Goal: Navigation & Orientation: Find specific page/section

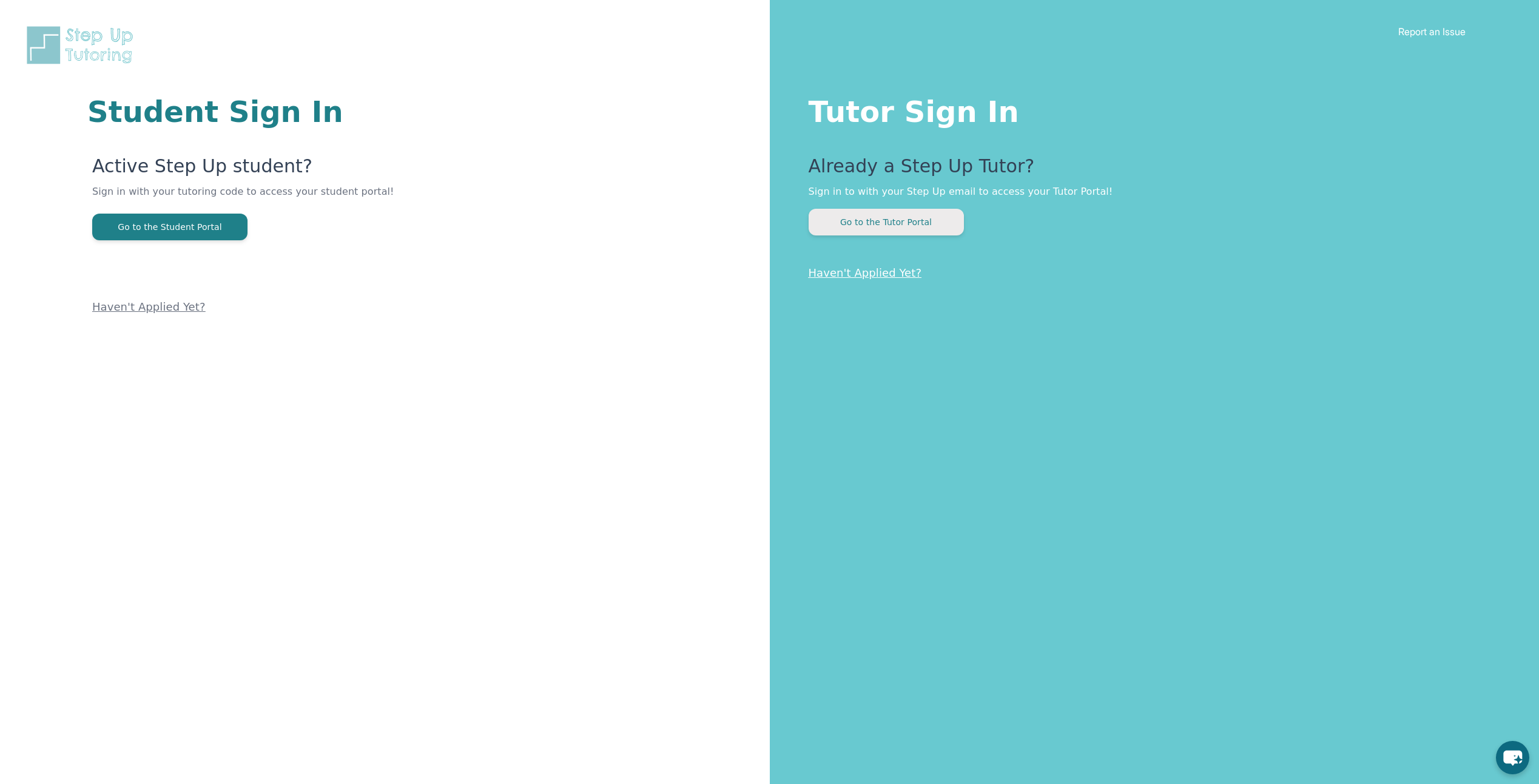
click at [907, 225] on button "Go to the Tutor Portal" at bounding box center [886, 221] width 156 height 26
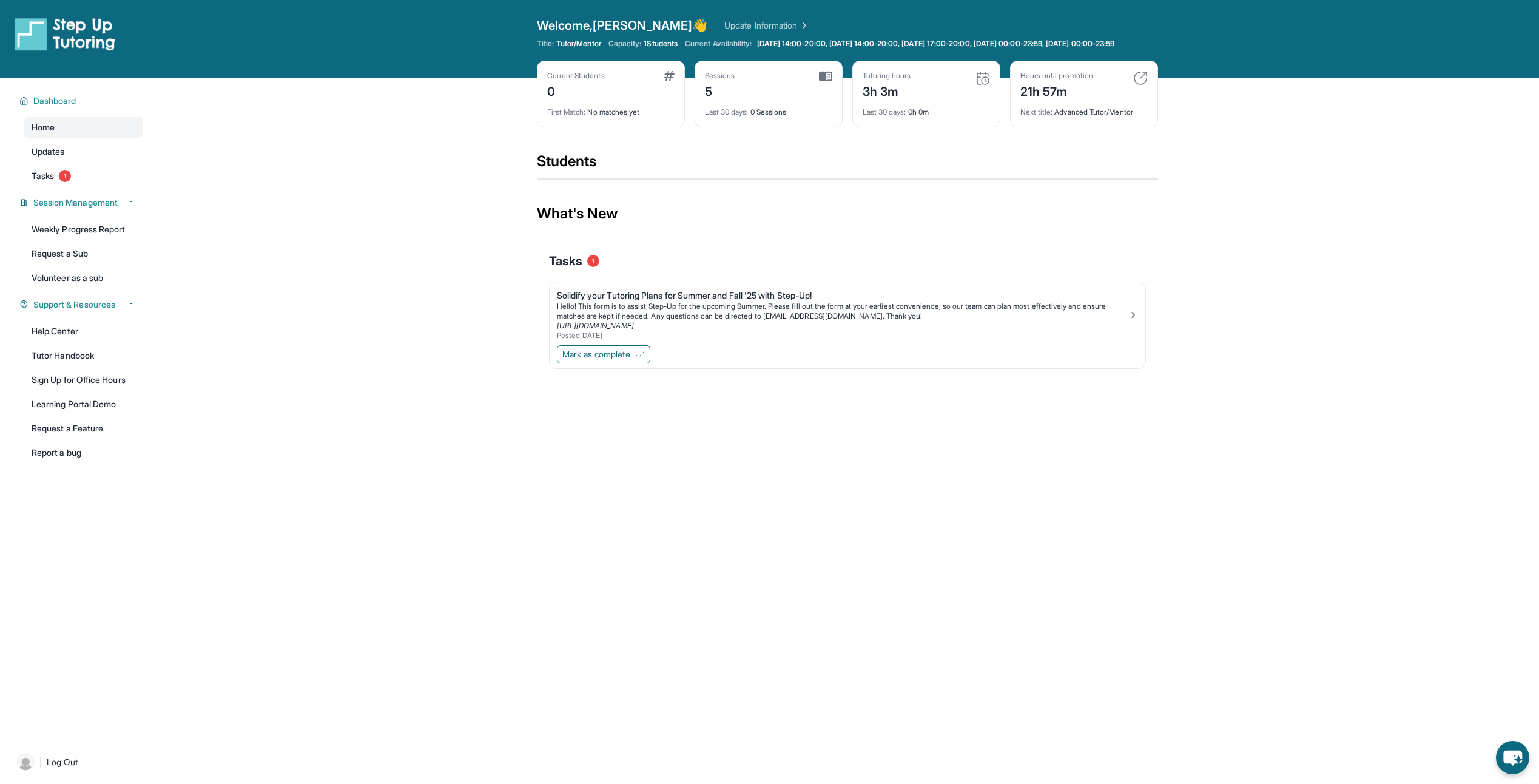
click at [198, 408] on main "Current Students 0 First Match : No matches yet Sessions 5 Last 30 days : 0 Ses…" at bounding box center [847, 246] width 1384 height 337
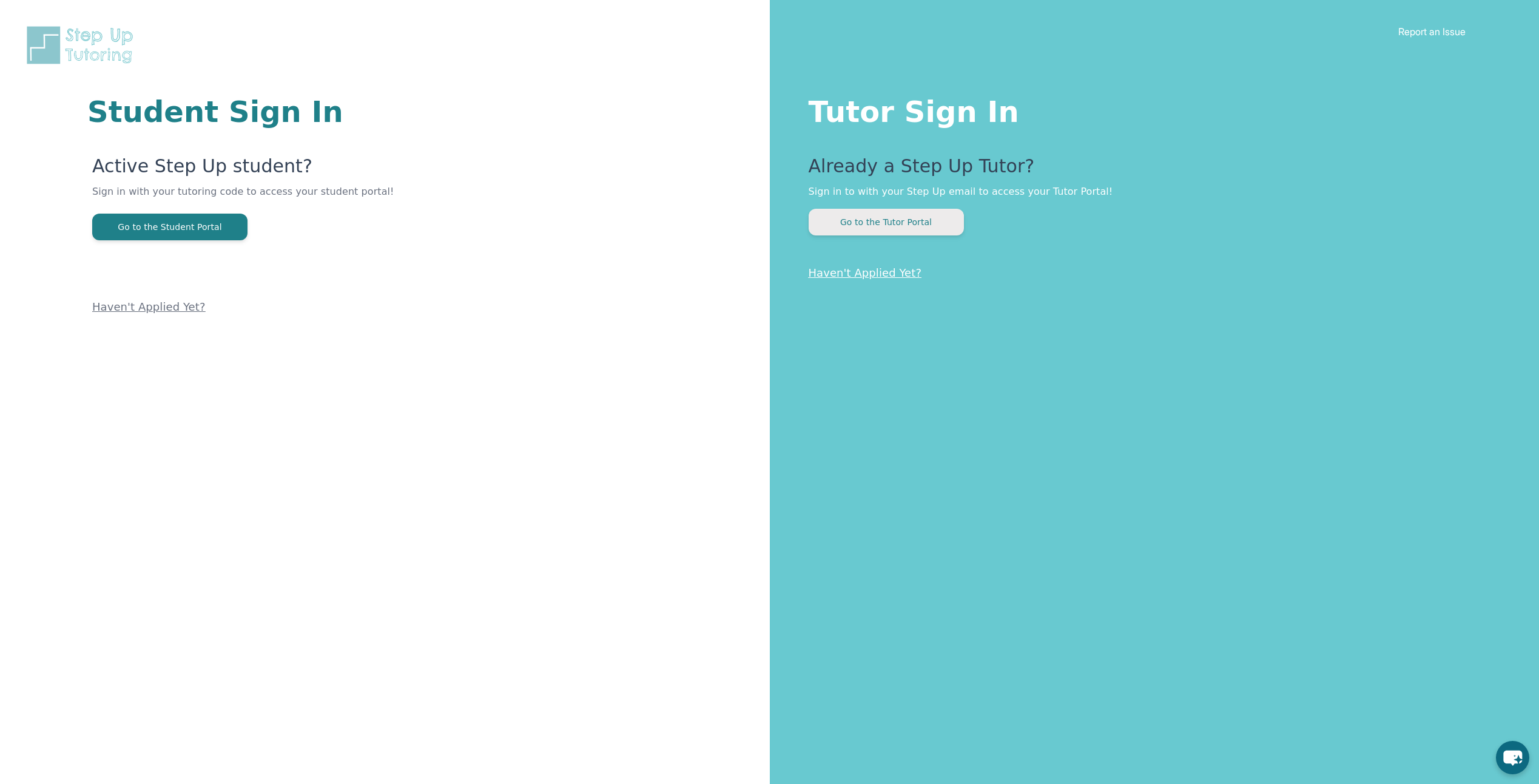
click at [919, 224] on button "Go to the Tutor Portal" at bounding box center [886, 221] width 156 height 26
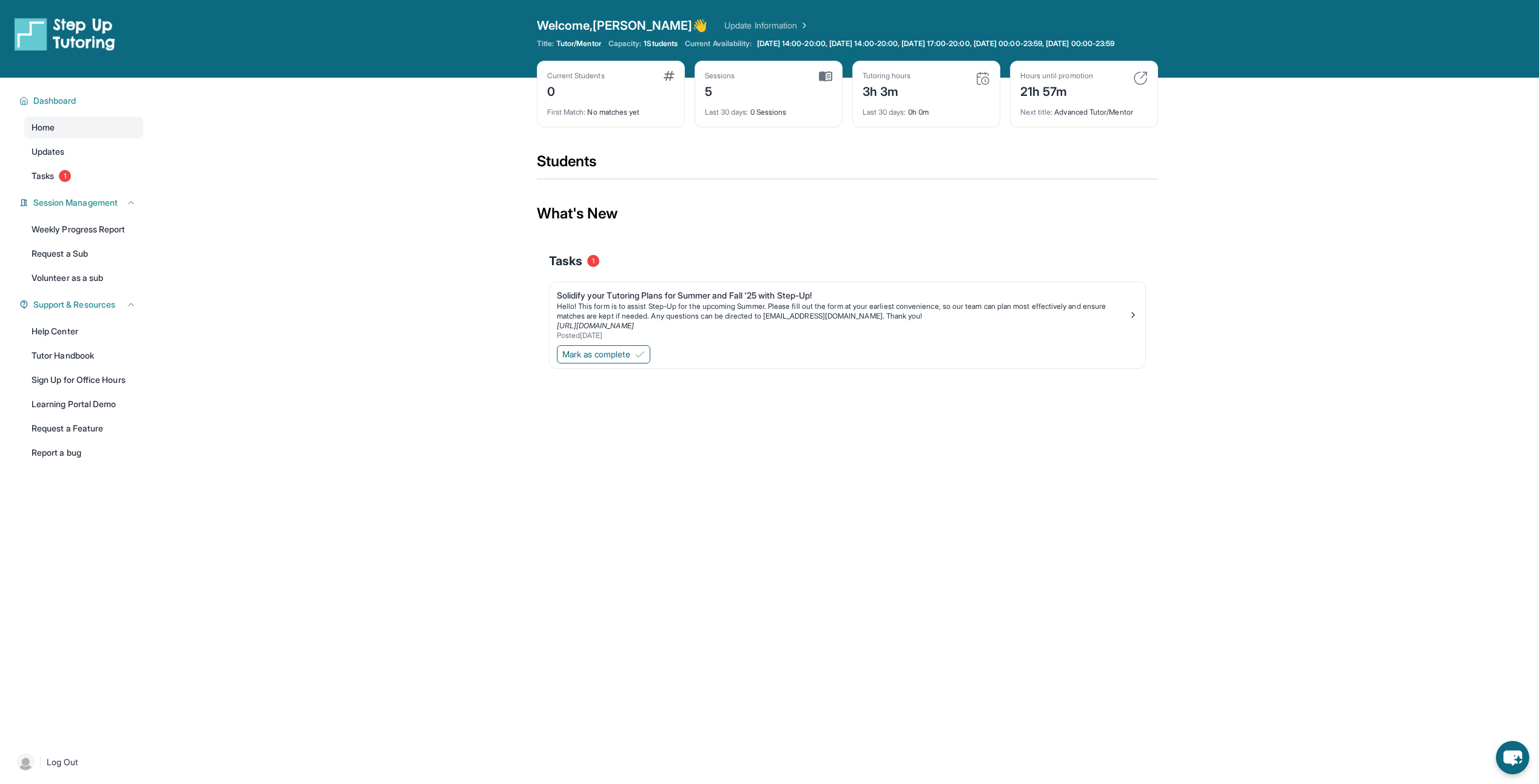
click at [95, 35] on img at bounding box center [65, 34] width 101 height 34
click at [47, 182] on span "Tasks" at bounding box center [43, 176] width 23 height 12
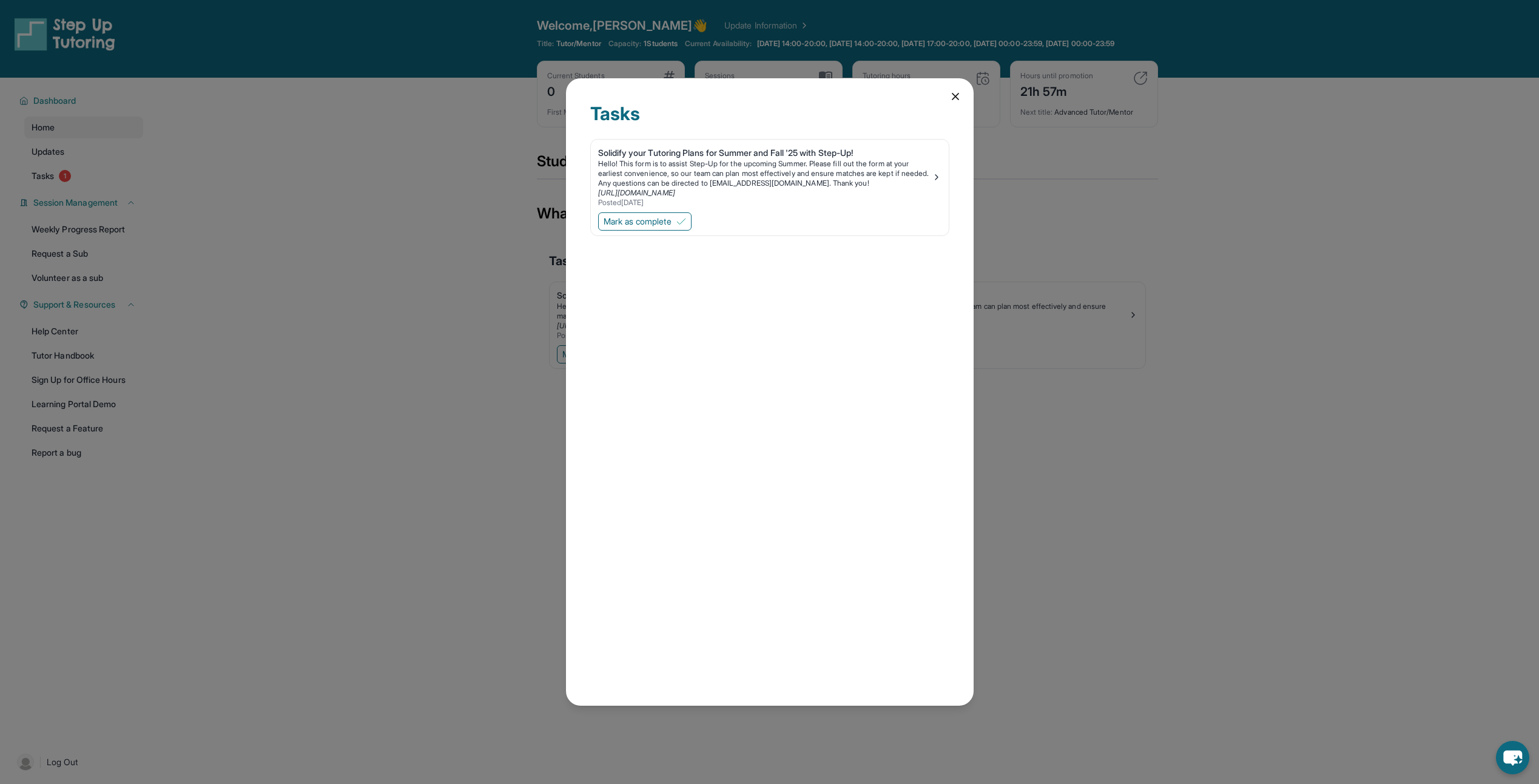
click at [960, 99] on icon at bounding box center [956, 96] width 12 height 12
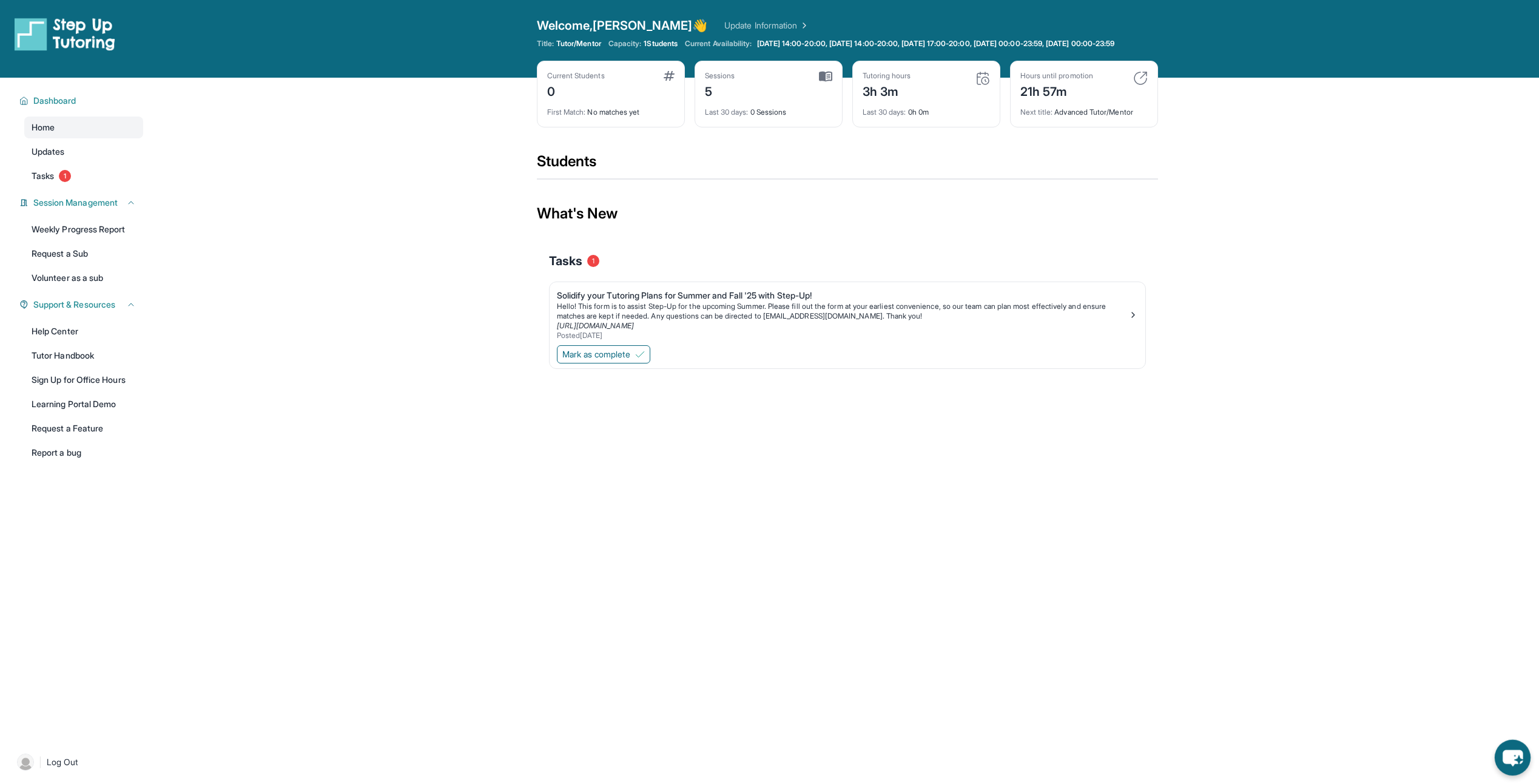
click at [1511, 757] on icon "chat-button" at bounding box center [1513, 758] width 20 height 16
click at [1185, 466] on div "Open sidebar Welcome, Richard 👋 Update Information Title: Tutor/Mentor Capacity…" at bounding box center [769, 392] width 1539 height 784
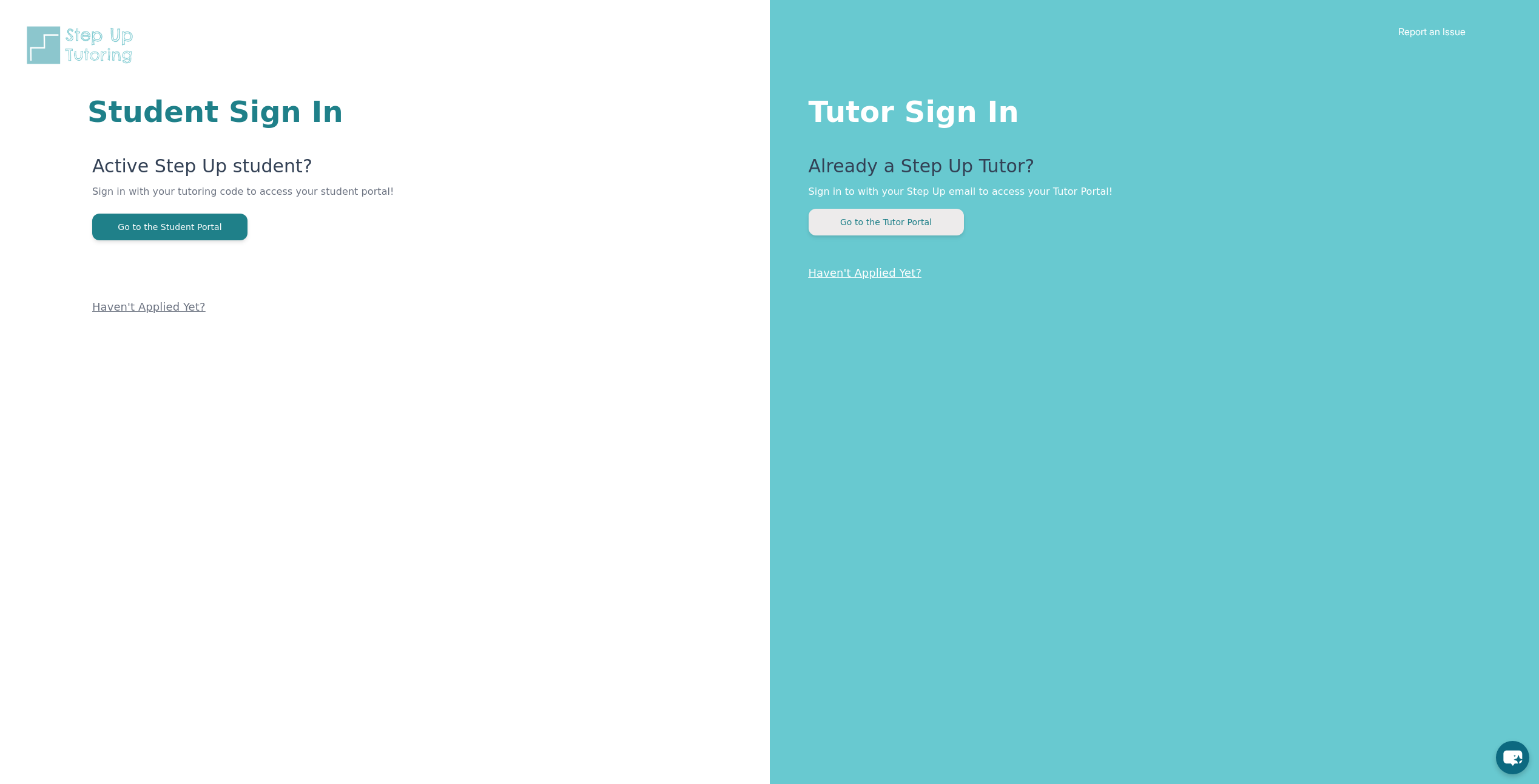
click at [919, 218] on button "Go to the Tutor Portal" at bounding box center [886, 221] width 156 height 26
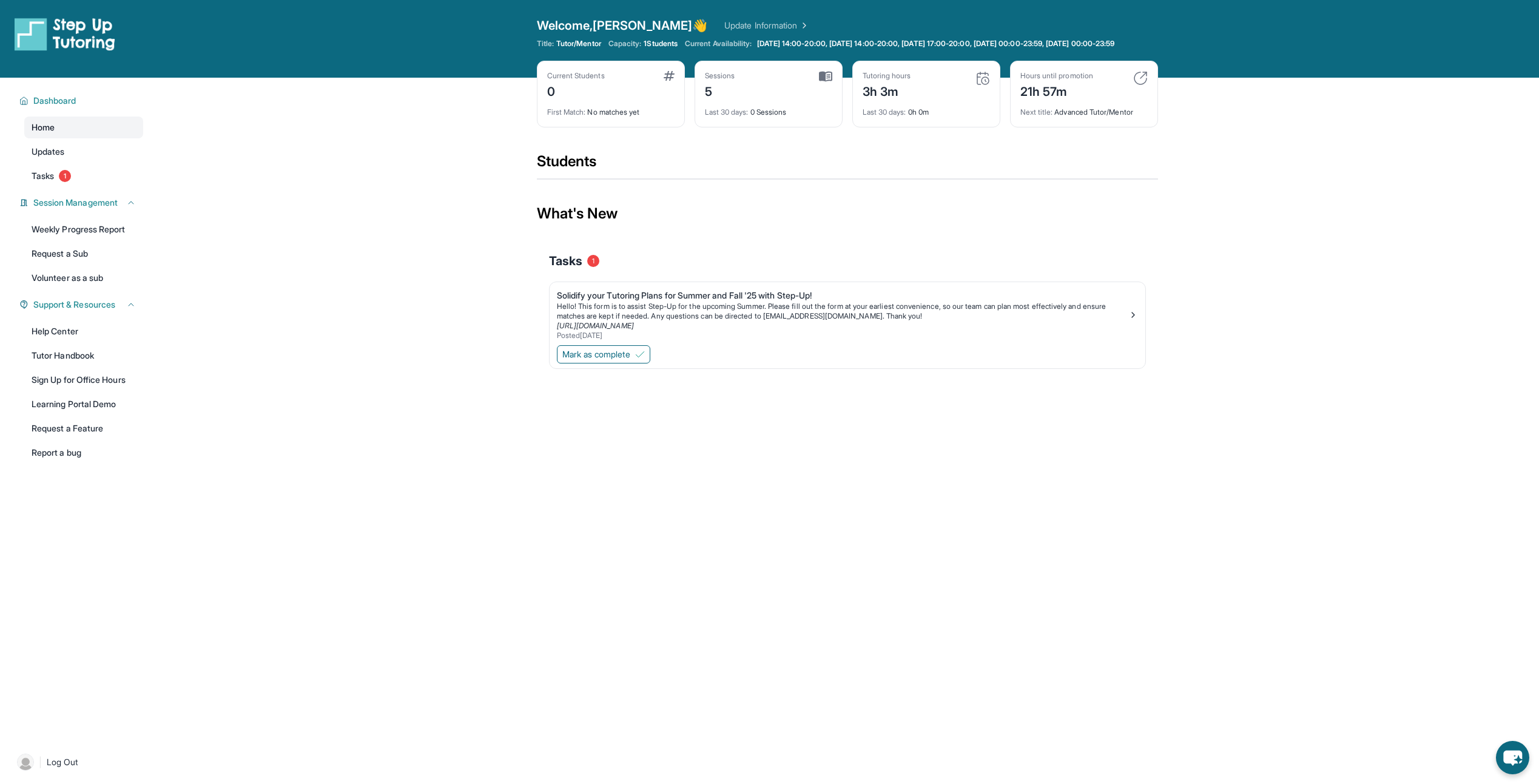
click at [57, 137] on link "Home" at bounding box center [84, 128] width 119 height 22
click at [725, 29] on link "Update Information" at bounding box center [767, 25] width 85 height 12
click at [601, 28] on span "Welcome, Richard 👋" at bounding box center [622, 25] width 171 height 17
click at [439, 242] on main "Current Students 0 First Match : No matches yet Sessions 5 Last 30 days : 0 Ses…" at bounding box center [847, 246] width 1384 height 337
click at [59, 208] on span "Session Management" at bounding box center [75, 203] width 85 height 12
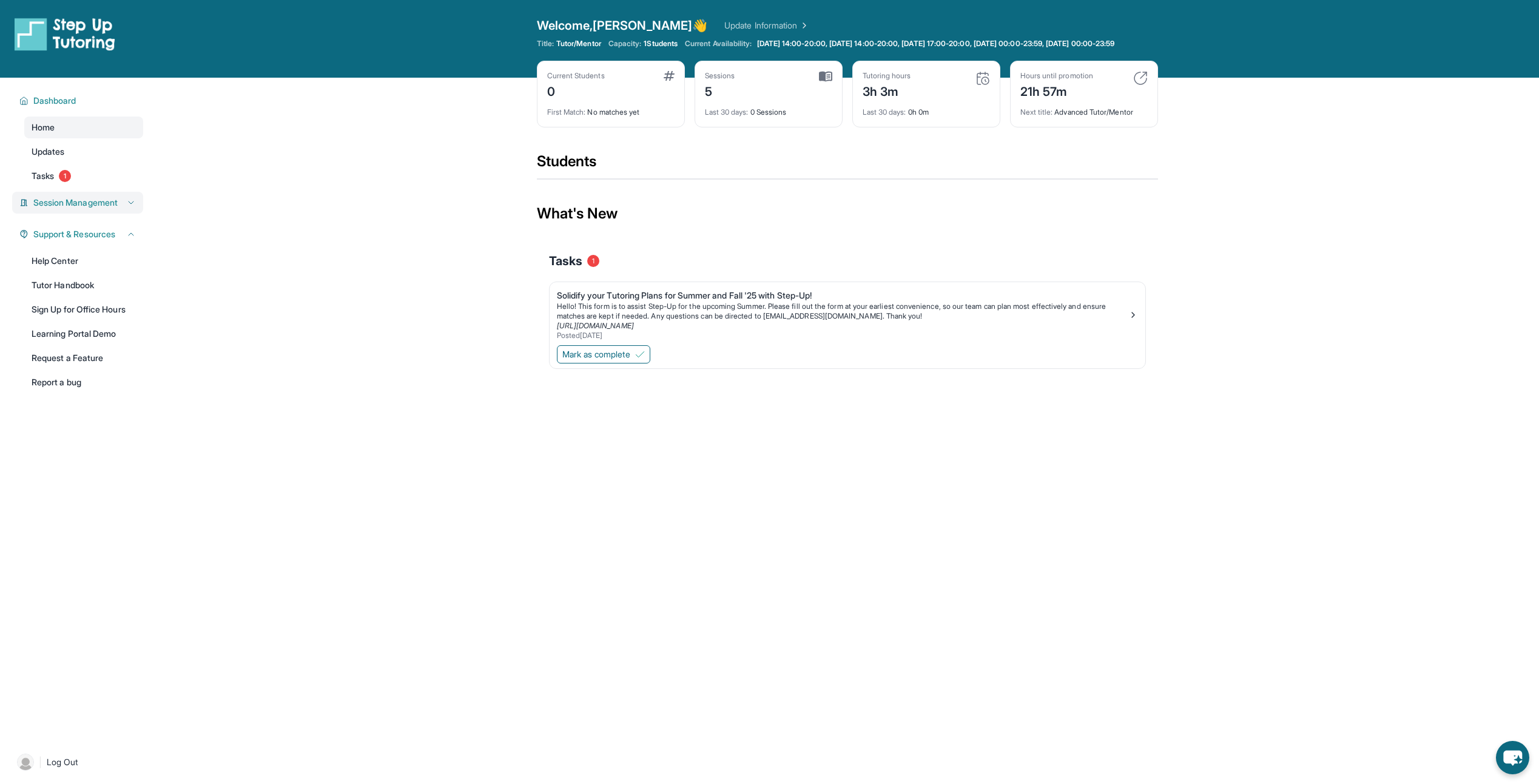
click at [59, 208] on span "Session Management" at bounding box center [75, 203] width 85 height 12
click at [41, 134] on span "Home" at bounding box center [43, 127] width 23 height 12
click at [1513, 758] on icon "chat-button" at bounding box center [1513, 758] width 20 height 16
